Goal: Task Accomplishment & Management: Complete application form

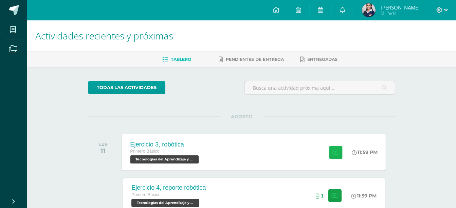
click at [337, 149] on icon at bounding box center [335, 152] width 7 height 6
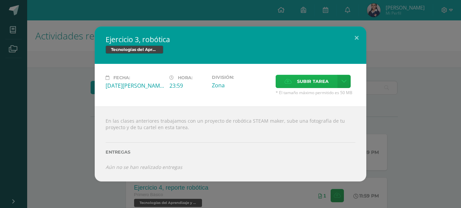
click at [319, 79] on span "Subir tarea" at bounding box center [313, 81] width 32 height 13
click at [0, 0] on input "Subir tarea" at bounding box center [0, 0] width 0 height 0
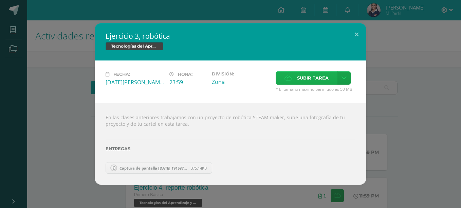
click at [308, 72] on span "Subir tarea" at bounding box center [313, 78] width 32 height 13
click at [0, 0] on input "Subir tarea" at bounding box center [0, 0] width 0 height 0
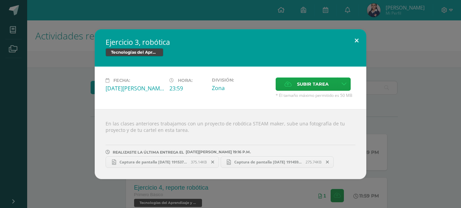
click at [357, 34] on button at bounding box center [356, 40] width 19 height 23
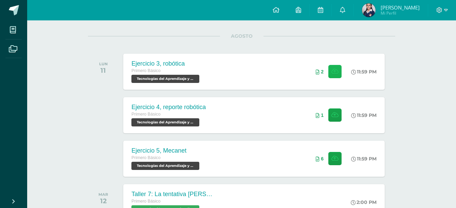
scroll to position [84, 0]
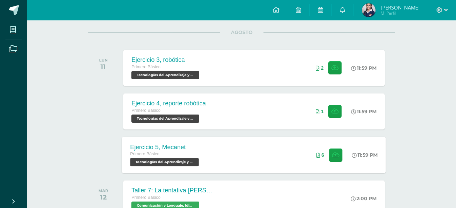
click at [287, 162] on div "Ejercicio 5, Mecanet Primero Básico Tecnologías del Aprendizaje y la Comunicaci…" at bounding box center [254, 155] width 264 height 36
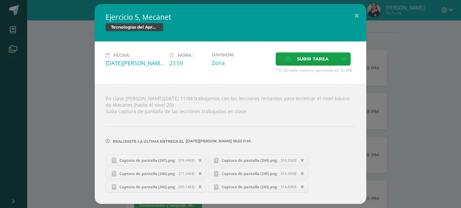
click at [201, 159] on icon at bounding box center [200, 160] width 3 height 5
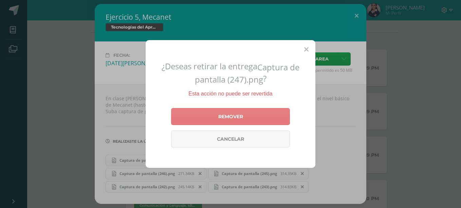
click at [246, 115] on link "Remover" at bounding box center [230, 116] width 119 height 17
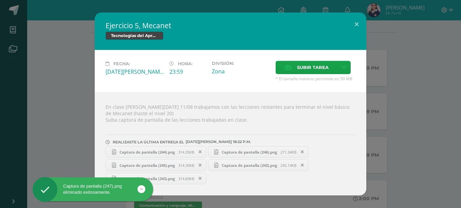
click at [201, 150] on icon at bounding box center [200, 151] width 3 height 5
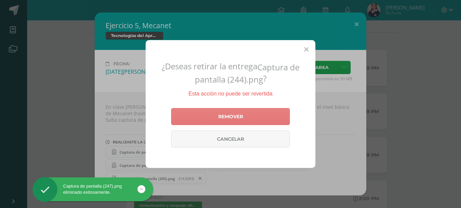
click at [229, 114] on link "Remover" at bounding box center [230, 116] width 119 height 17
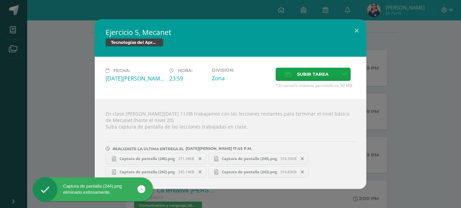
click at [161, 158] on span "Captura de pantalla (246).png" at bounding box center [147, 158] width 62 height 5
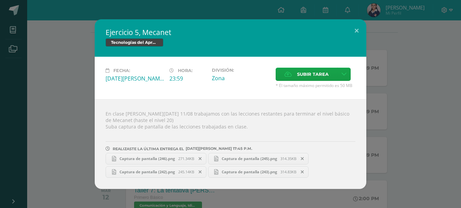
click at [131, 176] on link "Captura de pantalla (242).png 245.14KB" at bounding box center [156, 172] width 101 height 12
click at [241, 159] on span "Captura de pantalla (245).png" at bounding box center [249, 158] width 62 height 5
click at [234, 168] on link "Captura de pantalla (243).png 314.83KB" at bounding box center [258, 172] width 101 height 12
click at [355, 32] on button at bounding box center [356, 30] width 19 height 23
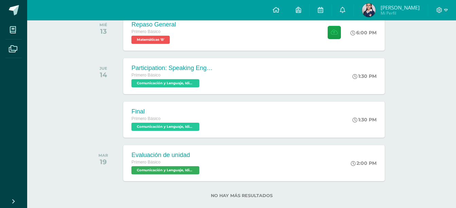
scroll to position [305, 0]
